Goal: Task Accomplishment & Management: Manage account settings

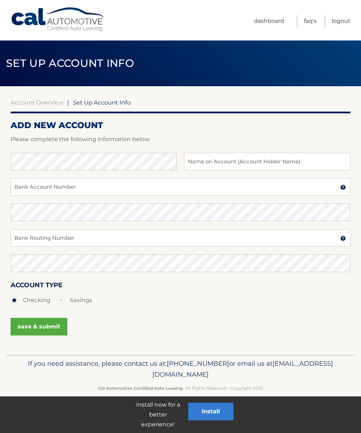
scroll to position [0, 0]
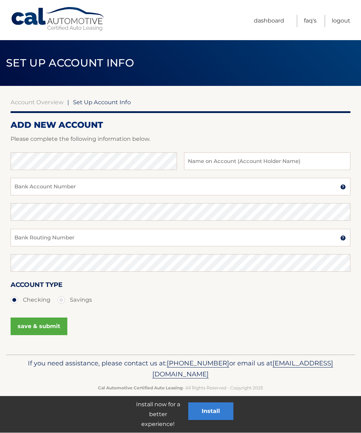
click at [272, 21] on link "Dashboard" at bounding box center [269, 21] width 30 height 12
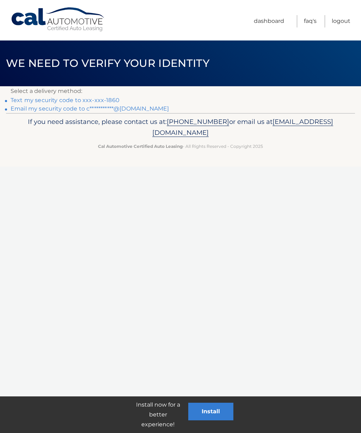
click at [208, 414] on button "Install" at bounding box center [210, 412] width 45 height 18
click at [211, 409] on button "Install" at bounding box center [210, 412] width 45 height 18
click at [55, 103] on link "Text my security code to xxx-xxx-1860" at bounding box center [65, 100] width 109 height 7
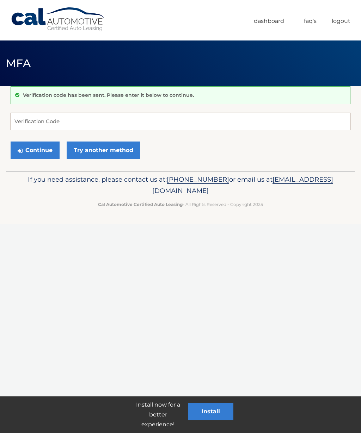
click at [28, 126] on input "Verification Code" at bounding box center [181, 122] width 340 height 18
type input "530932"
click at [38, 147] on button "Continue" at bounding box center [35, 151] width 49 height 18
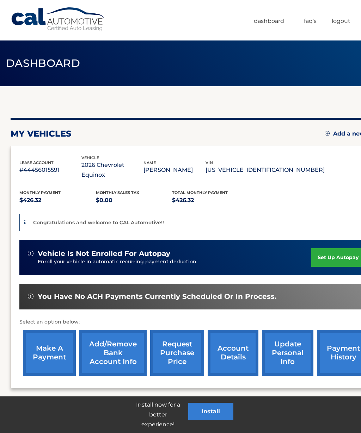
click at [337, 248] on link "set up autopay" at bounding box center [338, 257] width 54 height 19
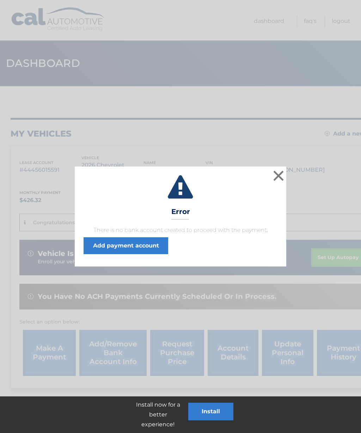
click at [111, 244] on link "Add payment account" at bounding box center [125, 245] width 85 height 17
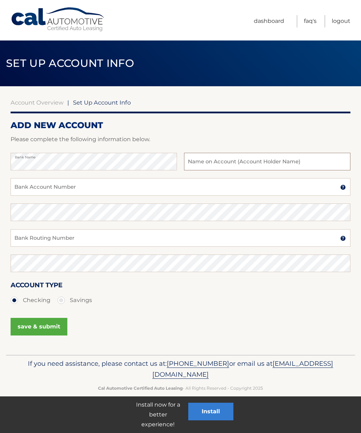
click at [222, 160] on input "text" at bounding box center [267, 162] width 166 height 18
click at [60, 187] on input "Bank Account Number" at bounding box center [181, 187] width 340 height 18
type input "22137580"
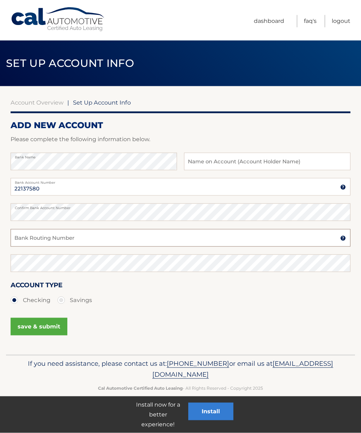
click at [48, 239] on input "Bank Routing Number" at bounding box center [181, 238] width 340 height 18
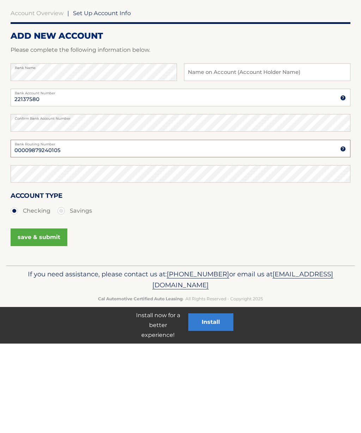
type input "00009879240105"
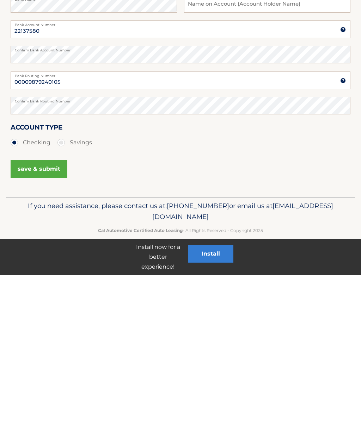
click at [44, 318] on button "save & submit" at bounding box center [39, 327] width 57 height 18
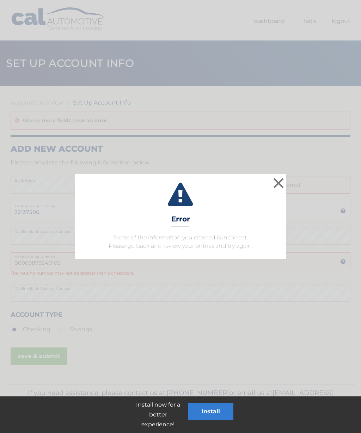
click at [278, 179] on button "×" at bounding box center [278, 183] width 14 height 14
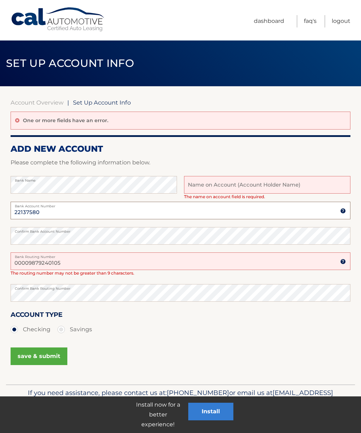
click at [56, 212] on input "22137580" at bounding box center [181, 211] width 340 height 18
type input "2"
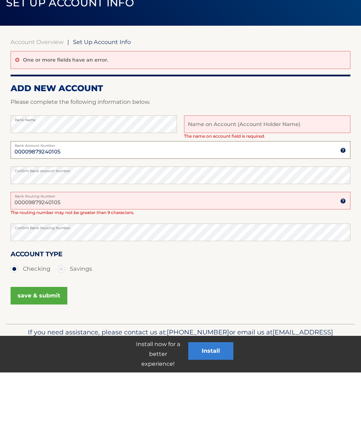
type input "00009879240105"
click at [74, 253] on input "00009879240105" at bounding box center [181, 262] width 340 height 18
type input "0"
click at [31, 253] on input "Bank Routing Number" at bounding box center [181, 262] width 340 height 18
type input "221375802"
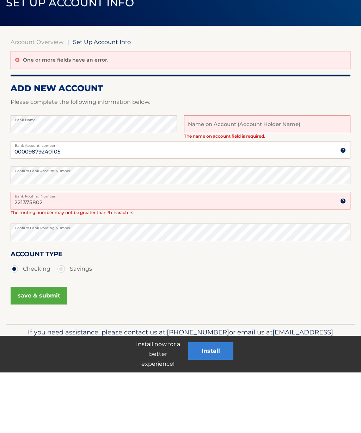
scroll to position [3, 0]
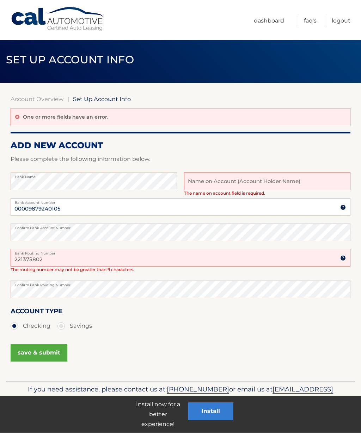
click at [56, 349] on button "save & submit" at bounding box center [39, 354] width 57 height 18
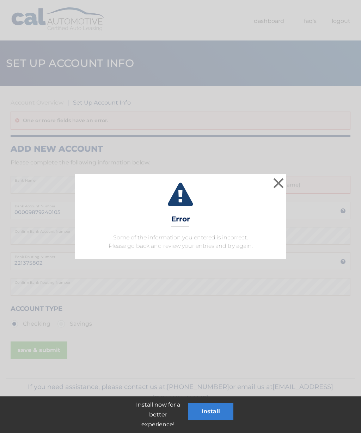
click at [272, 182] on button "×" at bounding box center [278, 183] width 14 height 14
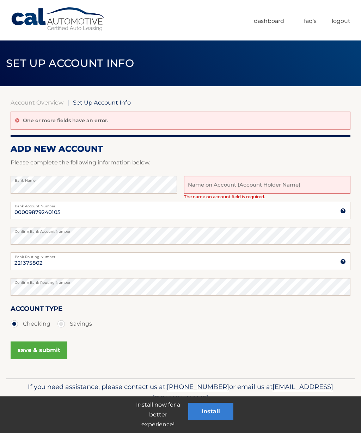
click at [208, 186] on input "text" at bounding box center [267, 185] width 166 height 18
type input "Brett E Royer"
click at [51, 351] on button "save & submit" at bounding box center [39, 351] width 57 height 18
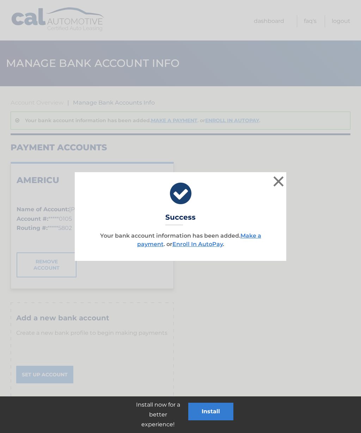
click at [198, 244] on link "Enroll In AutoPay" at bounding box center [197, 244] width 50 height 7
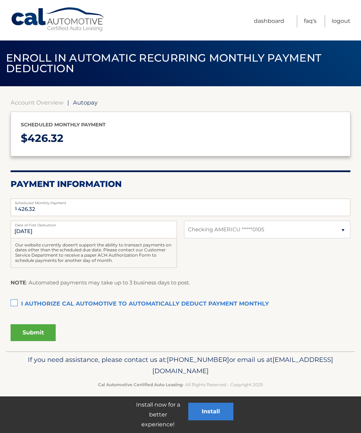
select select "OTU3NDAxYjMtNWE2MS00MDFjLTg1M2UtMWE5ZjNiZjFlOWE4"
click at [16, 301] on label "I authorize cal automotive to automatically deduct payment monthly This checkbo…" at bounding box center [181, 304] width 340 height 14
click at [0, 0] on input "I authorize cal automotive to automatically deduct payment monthly This checkbo…" at bounding box center [0, 0] width 0 height 0
click at [36, 332] on button "Submit" at bounding box center [33, 332] width 45 height 17
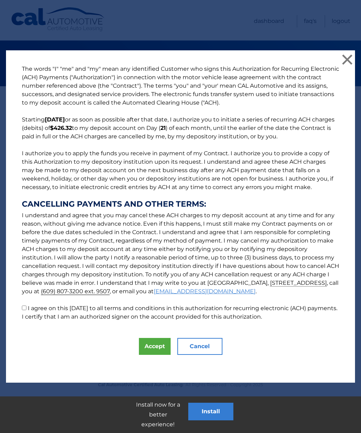
click at [154, 344] on button "Accept" at bounding box center [155, 346] width 32 height 17
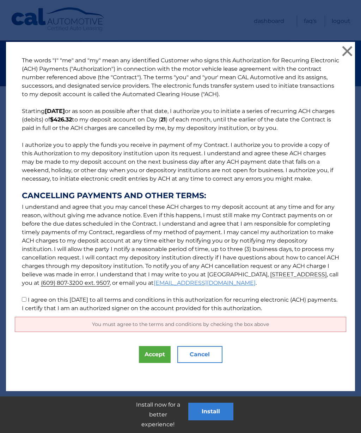
click at [24, 302] on input "I agree on this [DATE] to all terms and conditions in this authorization for re…" at bounding box center [24, 299] width 5 height 5
checkbox input "true"
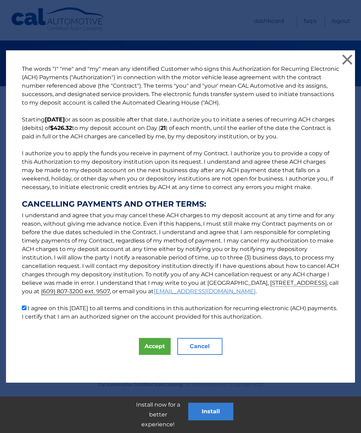
click at [155, 345] on button "Accept" at bounding box center [155, 346] width 32 height 17
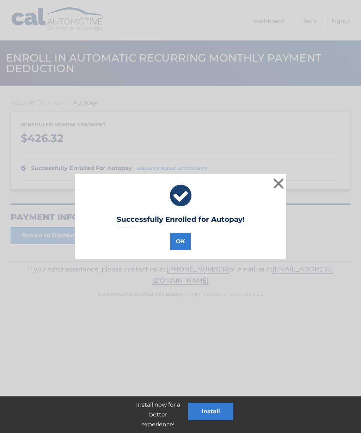
click at [178, 243] on button "OK" at bounding box center [180, 241] width 20 height 17
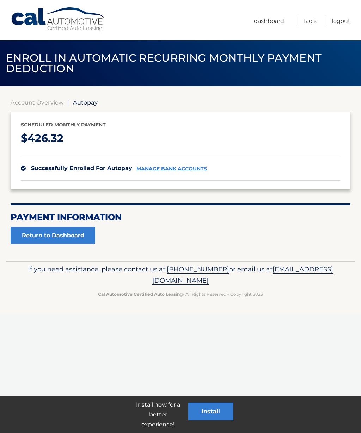
click at [69, 239] on link "Return to Dashboard" at bounding box center [53, 235] width 85 height 17
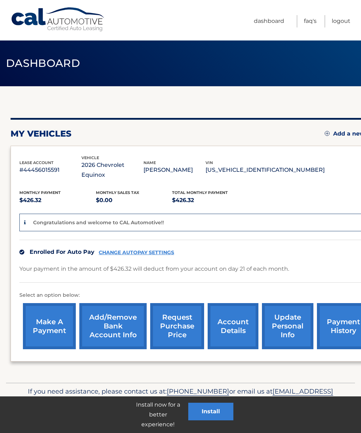
click at [219, 410] on button "Install" at bounding box center [210, 412] width 45 height 18
